Goal: Navigation & Orientation: Find specific page/section

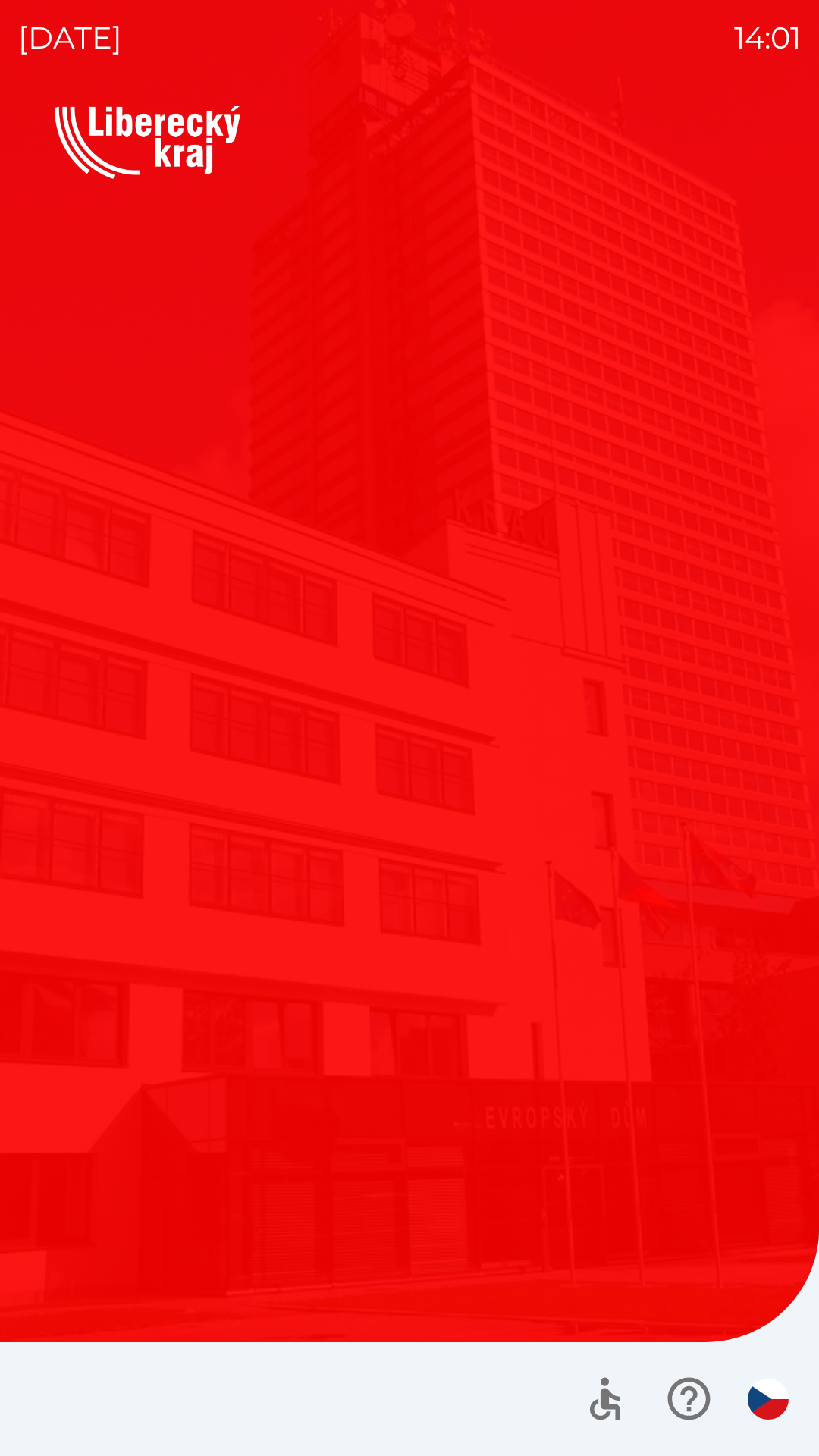
click at [200, 127] on img at bounding box center [409, 143] width 710 height 73
click at [755, 1401] on img "button" at bounding box center [768, 1398] width 41 height 41
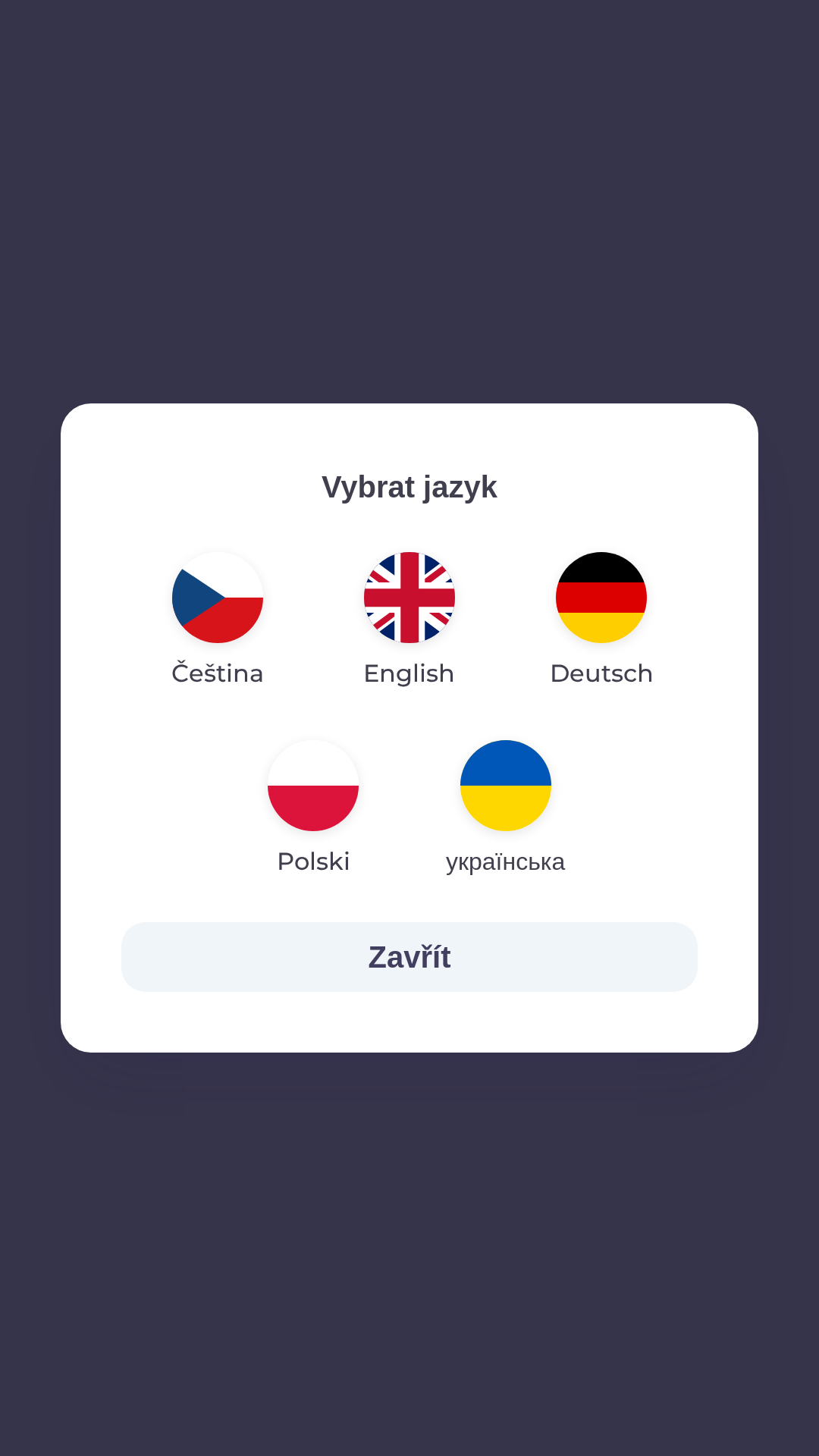
click at [204, 609] on img "button" at bounding box center [217, 597] width 91 height 91
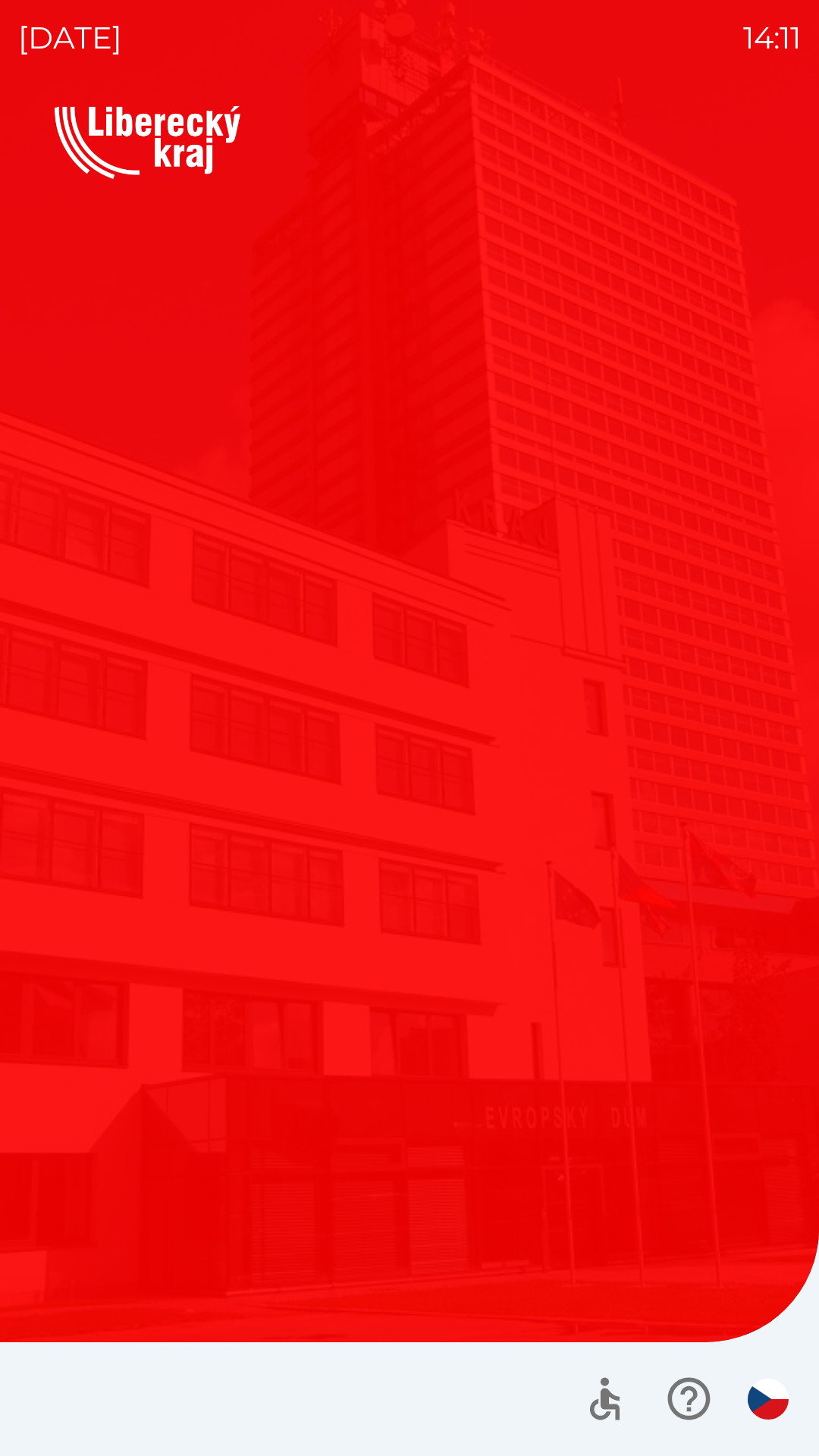
click at [507, 538] on button "Společnosti" at bounding box center [590, 506] width 349 height 228
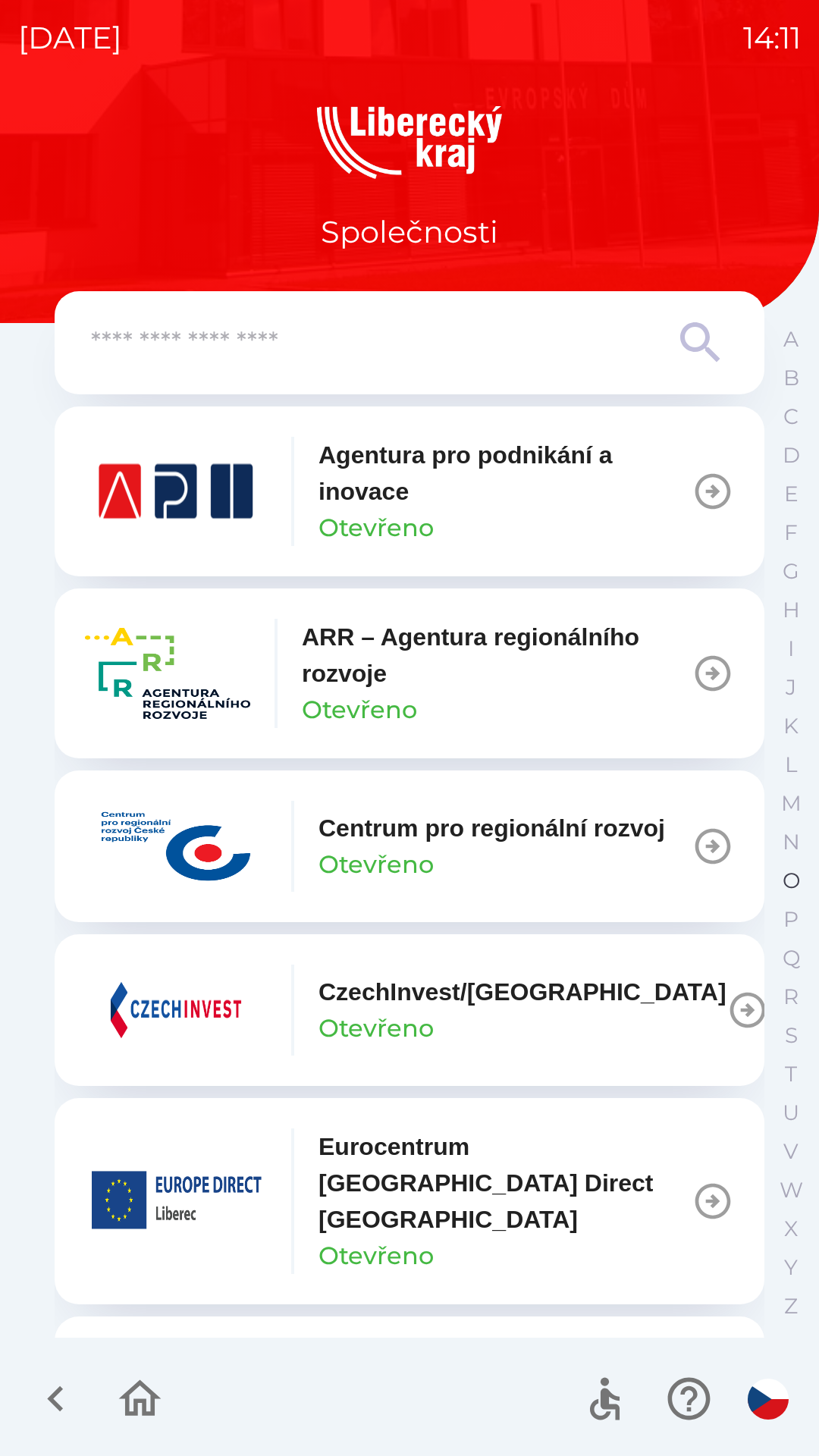
click at [796, 878] on p "O" at bounding box center [792, 881] width 17 height 26
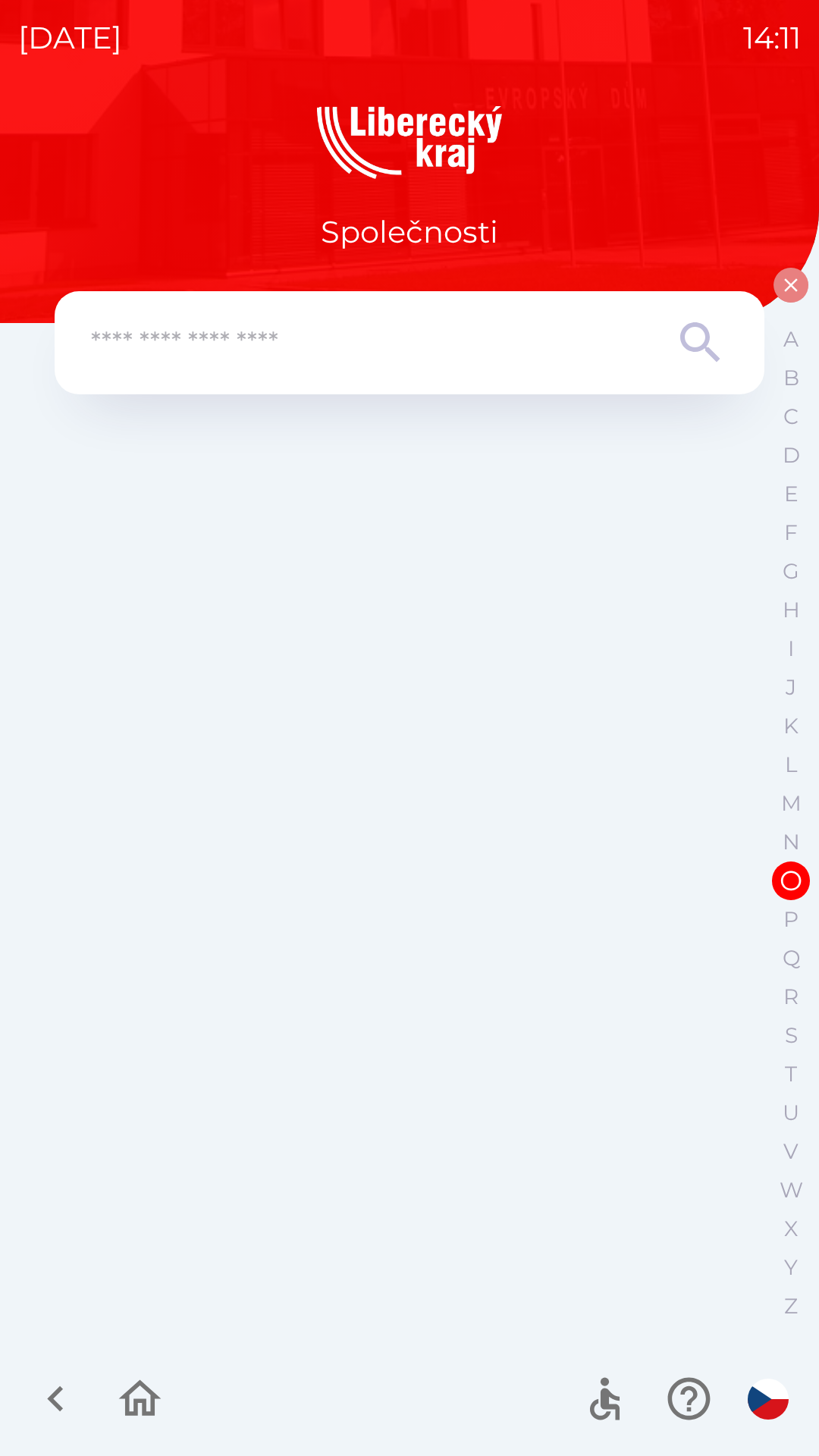
click at [785, 297] on button "button" at bounding box center [791, 285] width 35 height 35
